Goal: Obtain resource: Obtain resource

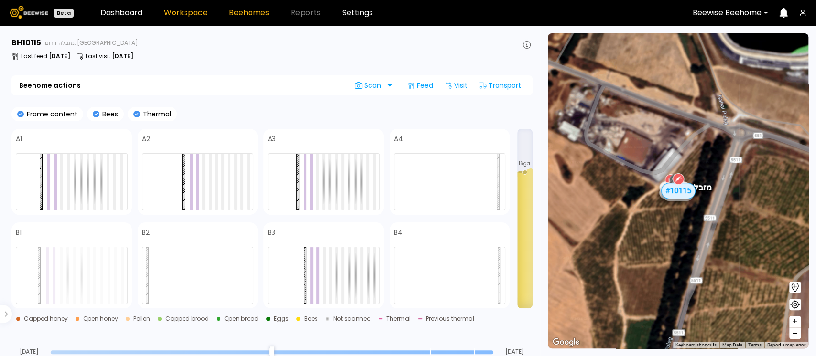
click at [173, 13] on link "Workspace" at bounding box center [185, 13] width 43 height 8
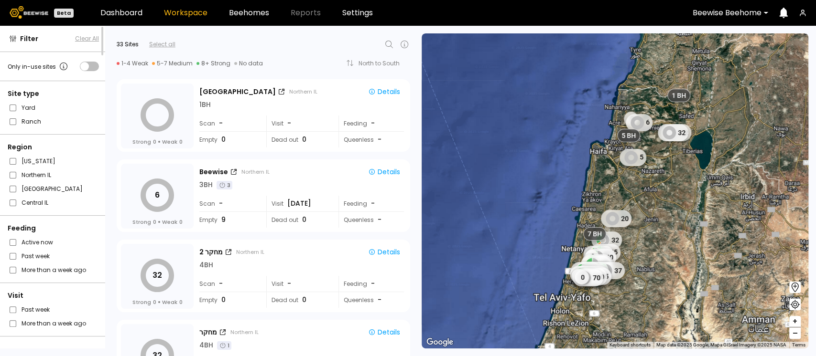
click at [387, 46] on icon at bounding box center [388, 44] width 11 height 11
type input "*"
type input "****"
click at [227, 67] on div "מזבלה דרום" at bounding box center [289, 69] width 196 height 6
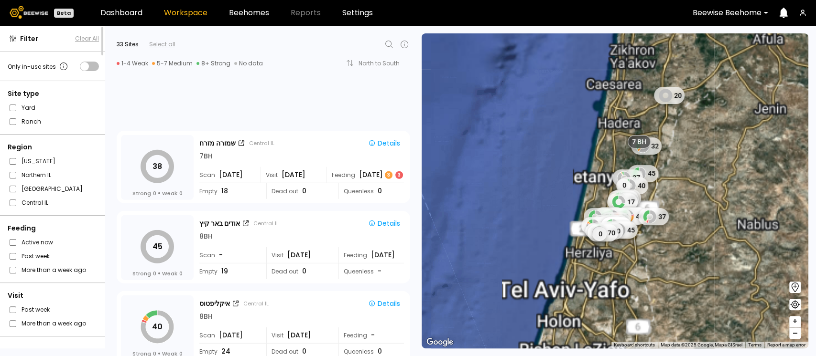
scroll to position [1905, 0]
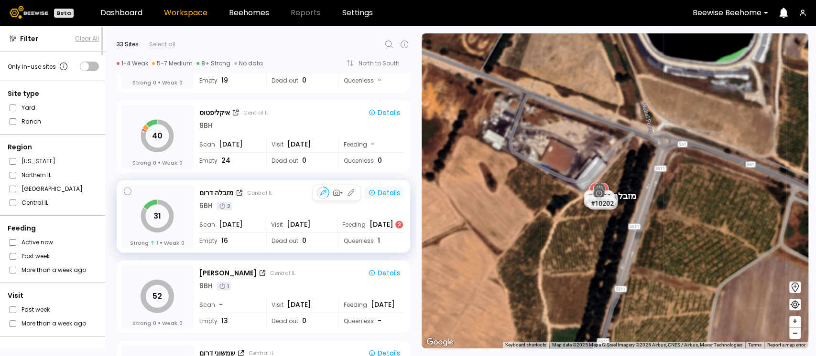
click at [387, 193] on div "Details" at bounding box center [384, 193] width 32 height 9
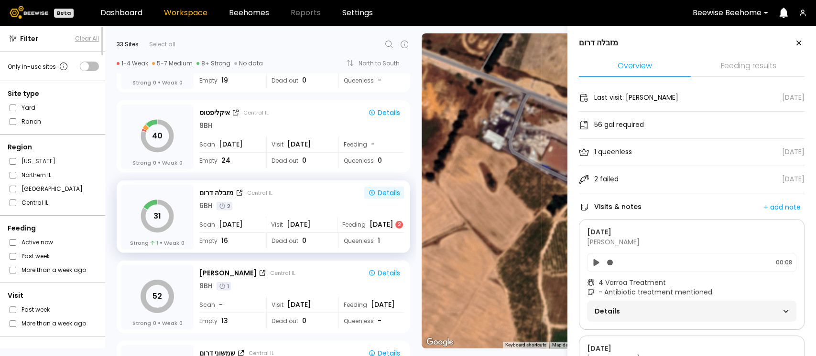
click at [755, 66] on li "Feeding results" at bounding box center [748, 66] width 112 height 21
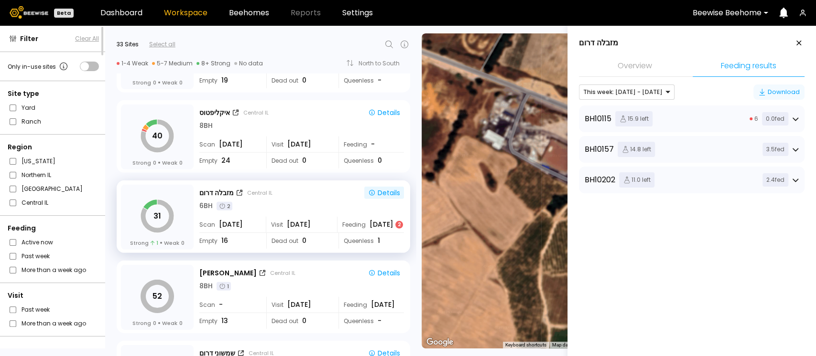
click at [768, 87] on div "Download" at bounding box center [779, 92] width 42 height 10
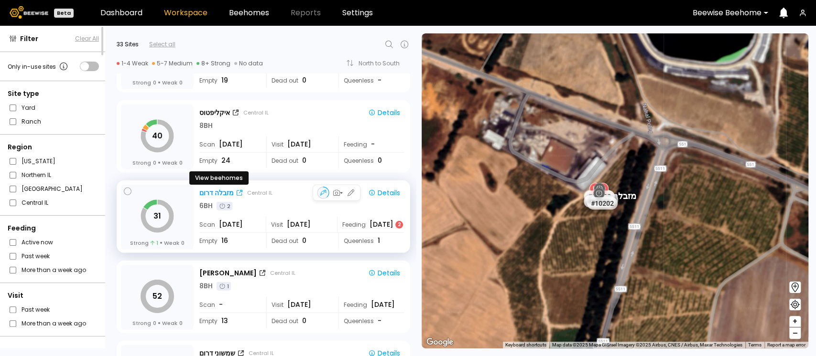
click at [224, 195] on div "מזבלה דרום" at bounding box center [216, 193] width 34 height 10
click at [385, 191] on div "Details" at bounding box center [384, 193] width 32 height 9
click at [386, 192] on div "Details" at bounding box center [384, 193] width 32 height 9
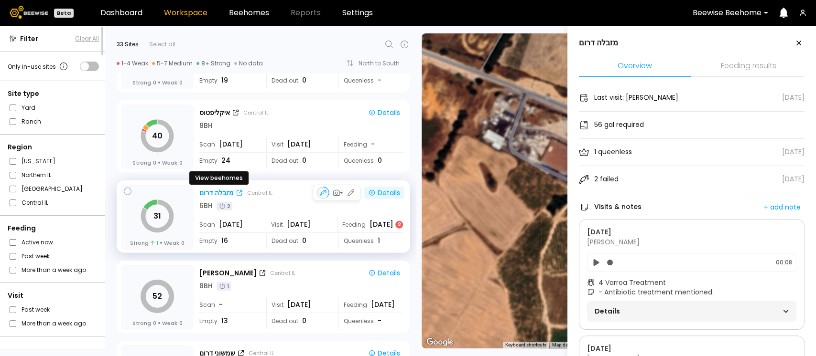
click at [214, 189] on div "מזבלה דרום" at bounding box center [216, 193] width 34 height 10
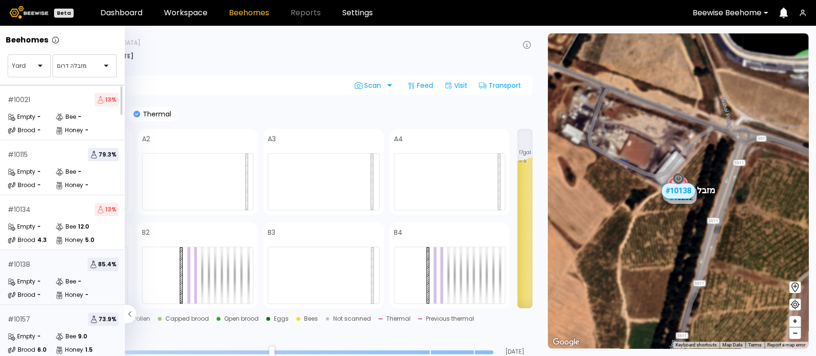
click at [6, 312] on div "# 10157 73.9 % Empty - Bee 9.0 Brood 6.0 Honey 1.5" at bounding box center [63, 332] width 126 height 55
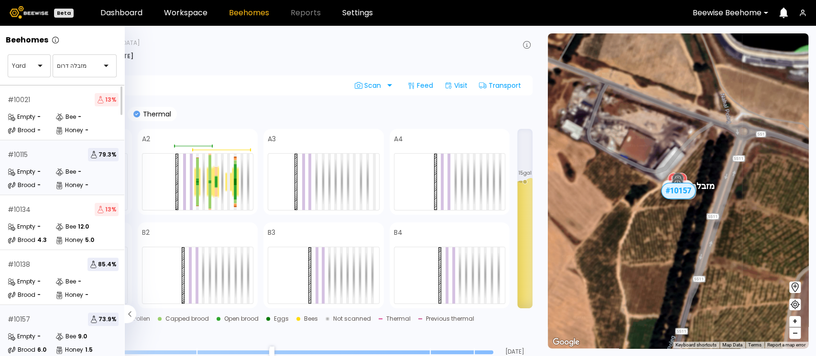
click at [45, 150] on div "# 10115 79.3 %" at bounding box center [63, 154] width 111 height 13
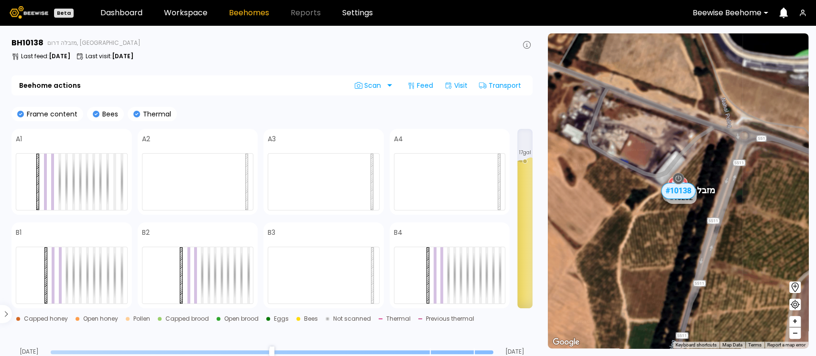
click at [181, 18] on header "Beta Dashboard Workspace Beehomes Reports Settings Beewise Beehome" at bounding box center [408, 13] width 816 height 26
click at [188, 14] on link "Workspace" at bounding box center [185, 13] width 43 height 8
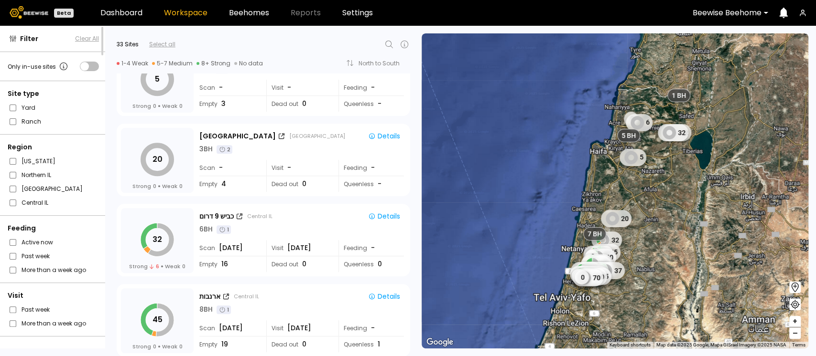
scroll to position [573, 0]
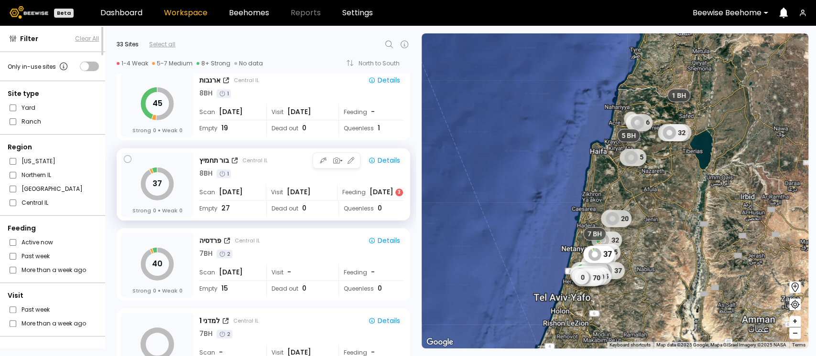
click at [374, 192] on div "Aug 5 3" at bounding box center [386, 192] width 34 height 10
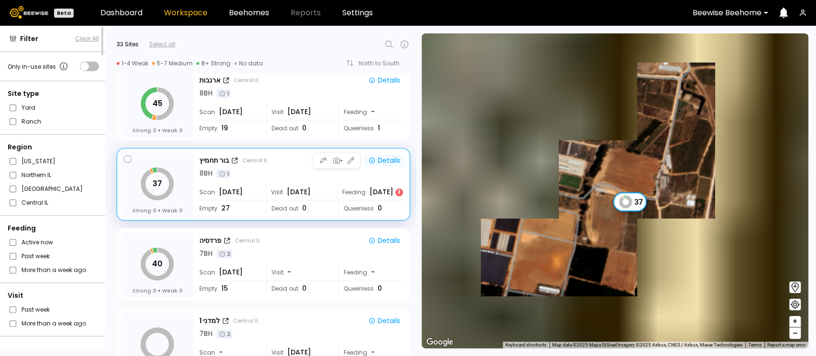
click at [391, 160] on div "Details" at bounding box center [384, 160] width 32 height 9
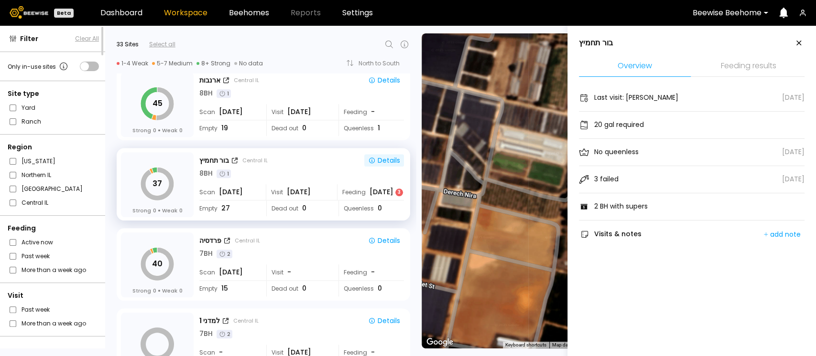
click at [741, 74] on li "Feeding results" at bounding box center [748, 66] width 112 height 21
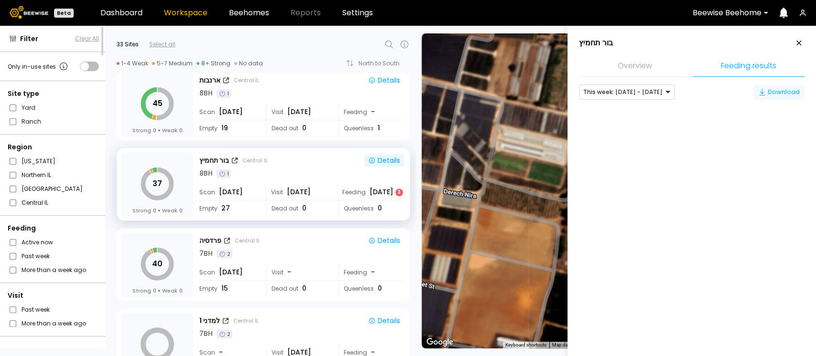
click at [775, 90] on div "Download" at bounding box center [779, 92] width 42 height 10
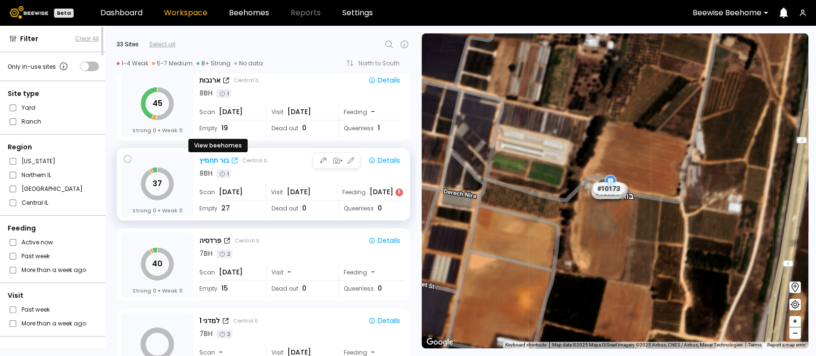
click at [213, 159] on div "בור תחמיץ" at bounding box center [214, 161] width 30 height 10
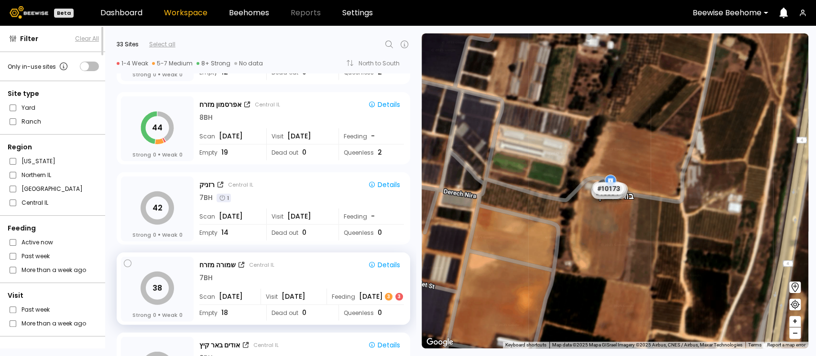
scroll to position [1656, 0]
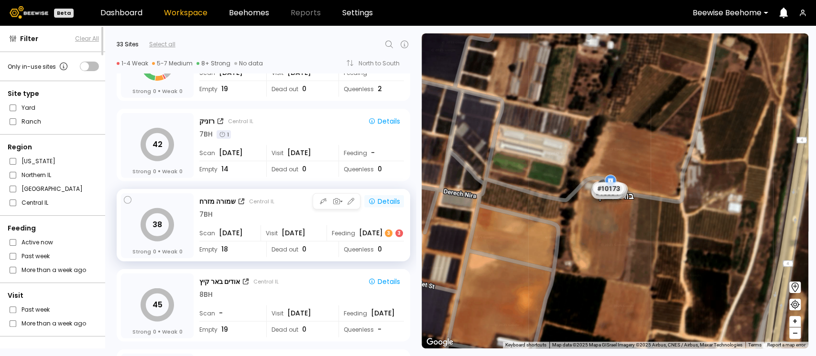
click at [391, 204] on div "Details" at bounding box center [384, 201] width 32 height 9
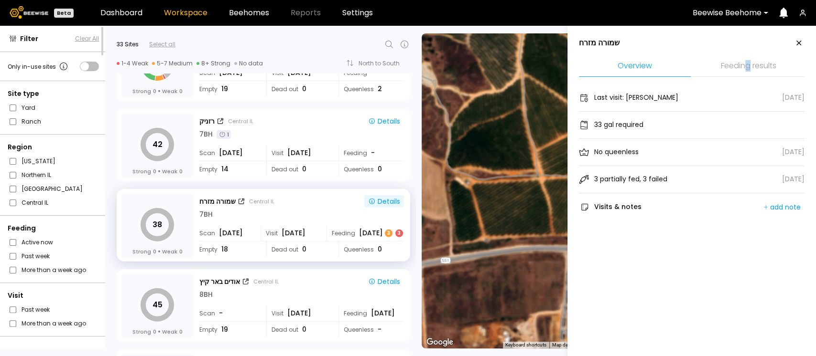
click at [747, 63] on li "Feeding results" at bounding box center [748, 66] width 112 height 21
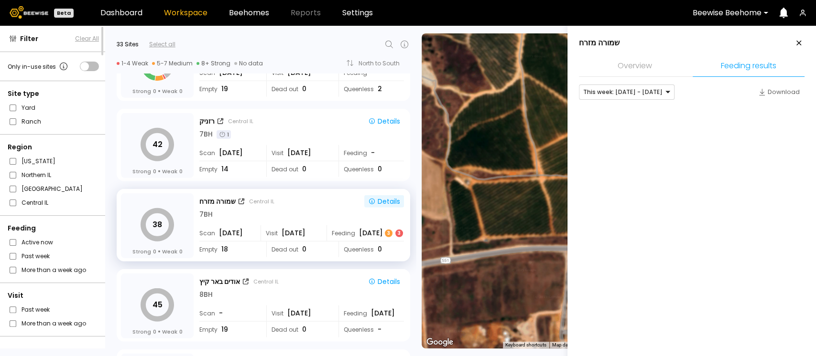
click at [733, 67] on li "Feeding results" at bounding box center [748, 66] width 112 height 21
click at [773, 94] on div "Download" at bounding box center [779, 92] width 42 height 10
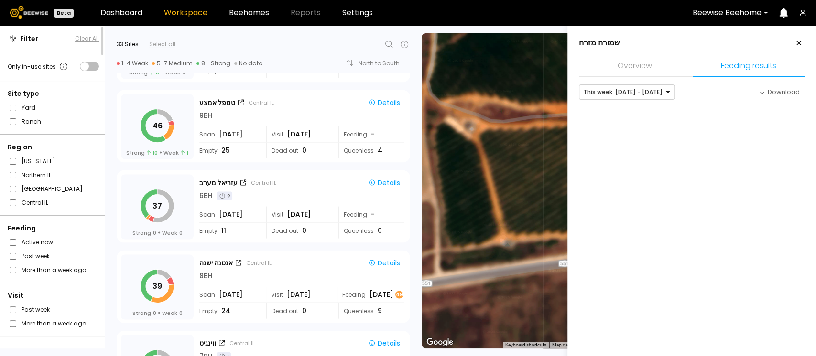
scroll to position [1147, 0]
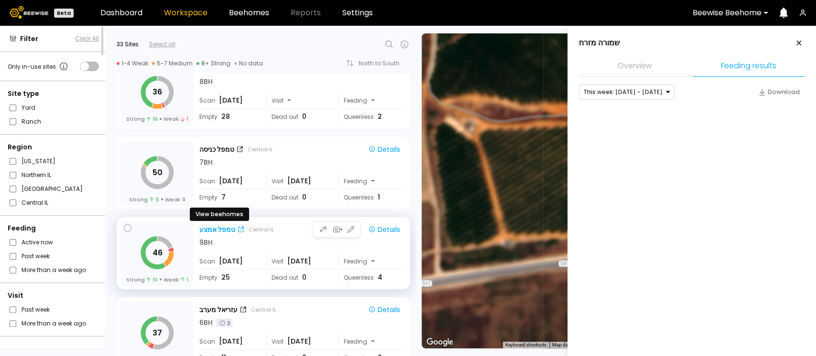
click at [224, 230] on div "טמפל אמצע" at bounding box center [217, 230] width 36 height 10
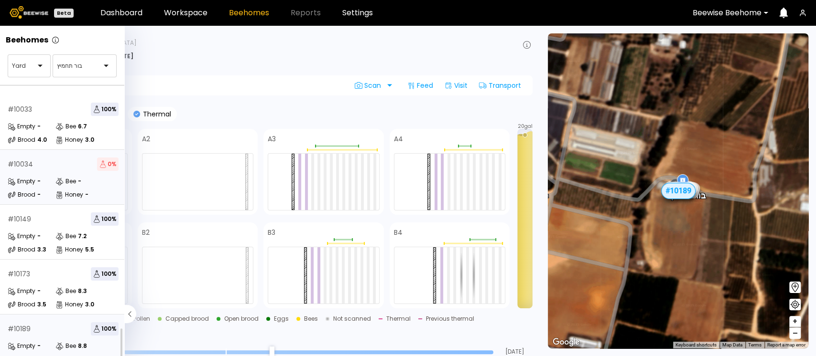
scroll to position [174, 0]
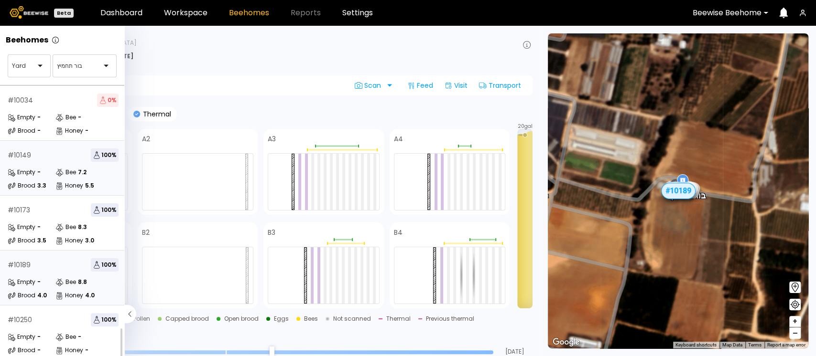
click at [43, 149] on div "# 10149 100 %" at bounding box center [63, 155] width 111 height 13
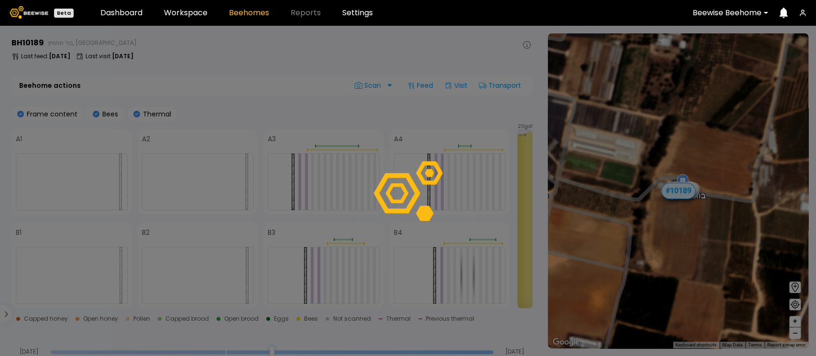
scroll to position [148, 0]
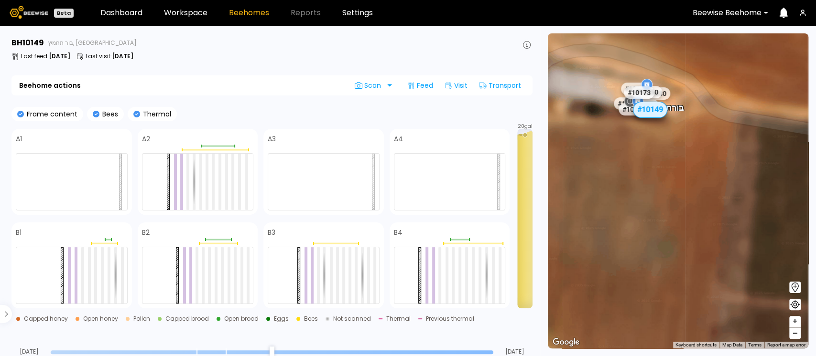
drag, startPoint x: 634, startPoint y: 167, endPoint x: 641, endPoint y: 212, distance: 45.5
click at [641, 212] on div "# 10067 # 10081 # 10094 # 10108 # 10111 # 10146 # 10152 # 10153 # 10154 # 10175…" at bounding box center [678, 190] width 260 height 315
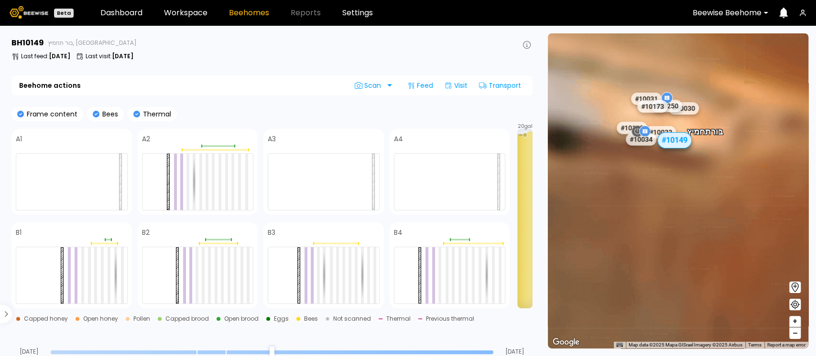
drag, startPoint x: 634, startPoint y: 178, endPoint x: 634, endPoint y: 245, distance: 66.9
click at [634, 245] on div "# 10067 # 10081 # 10094 # 10108 # 10111 # 10146 # 10152 # 10153 # 10154 # 10175…" at bounding box center [678, 190] width 260 height 315
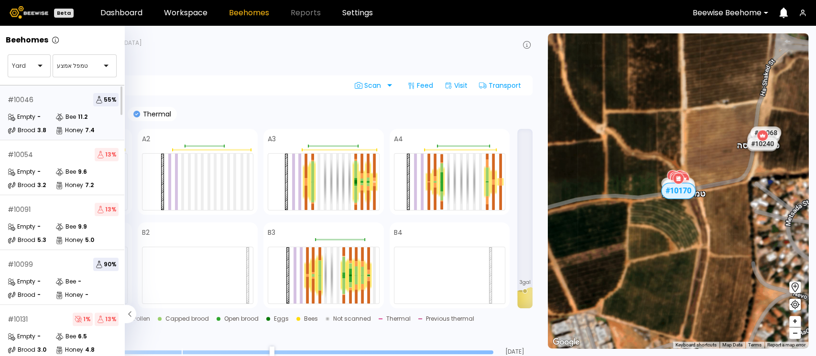
click at [62, 102] on div "# 10046 55 %" at bounding box center [63, 99] width 111 height 13
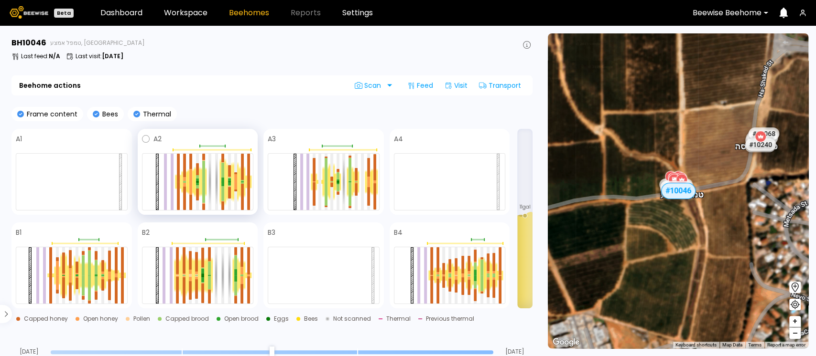
click at [173, 138] on span at bounding box center [207, 138] width 92 height 11
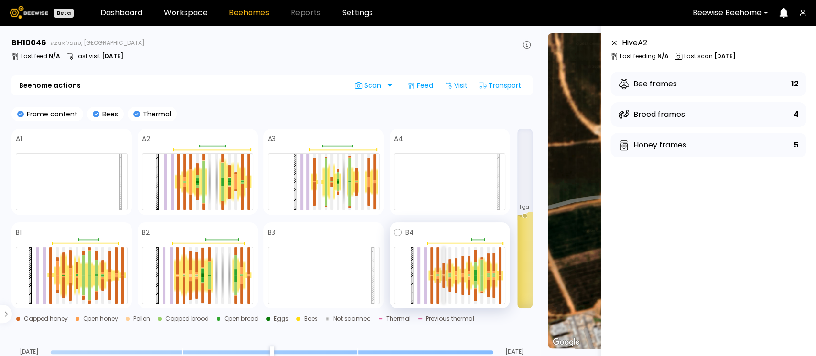
click at [443, 262] on div at bounding box center [443, 275] width 3 height 56
